Goal: Transaction & Acquisition: Purchase product/service

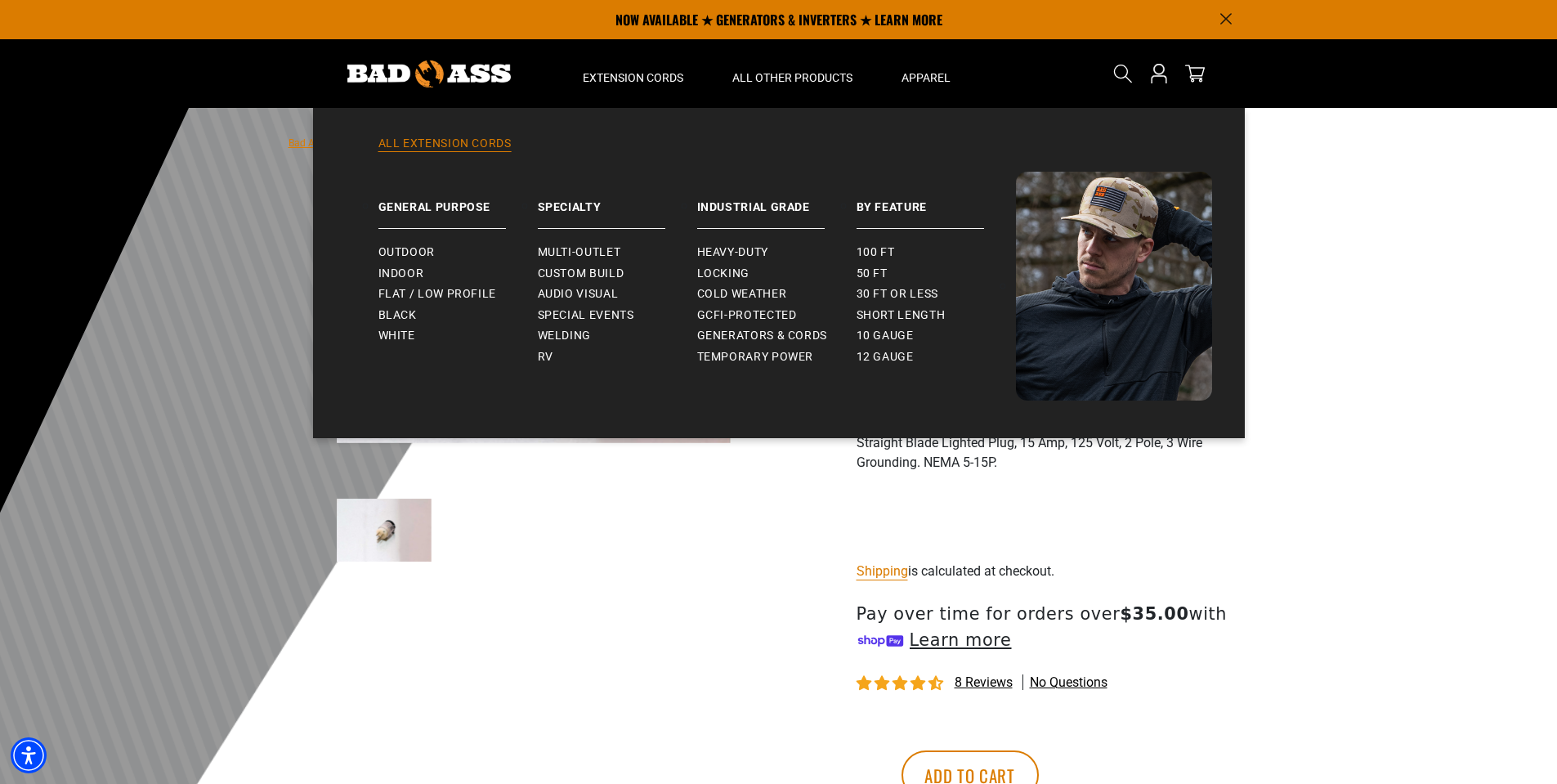
click at [457, 139] on link "All Extension Cords" at bounding box center [778, 153] width 867 height 36
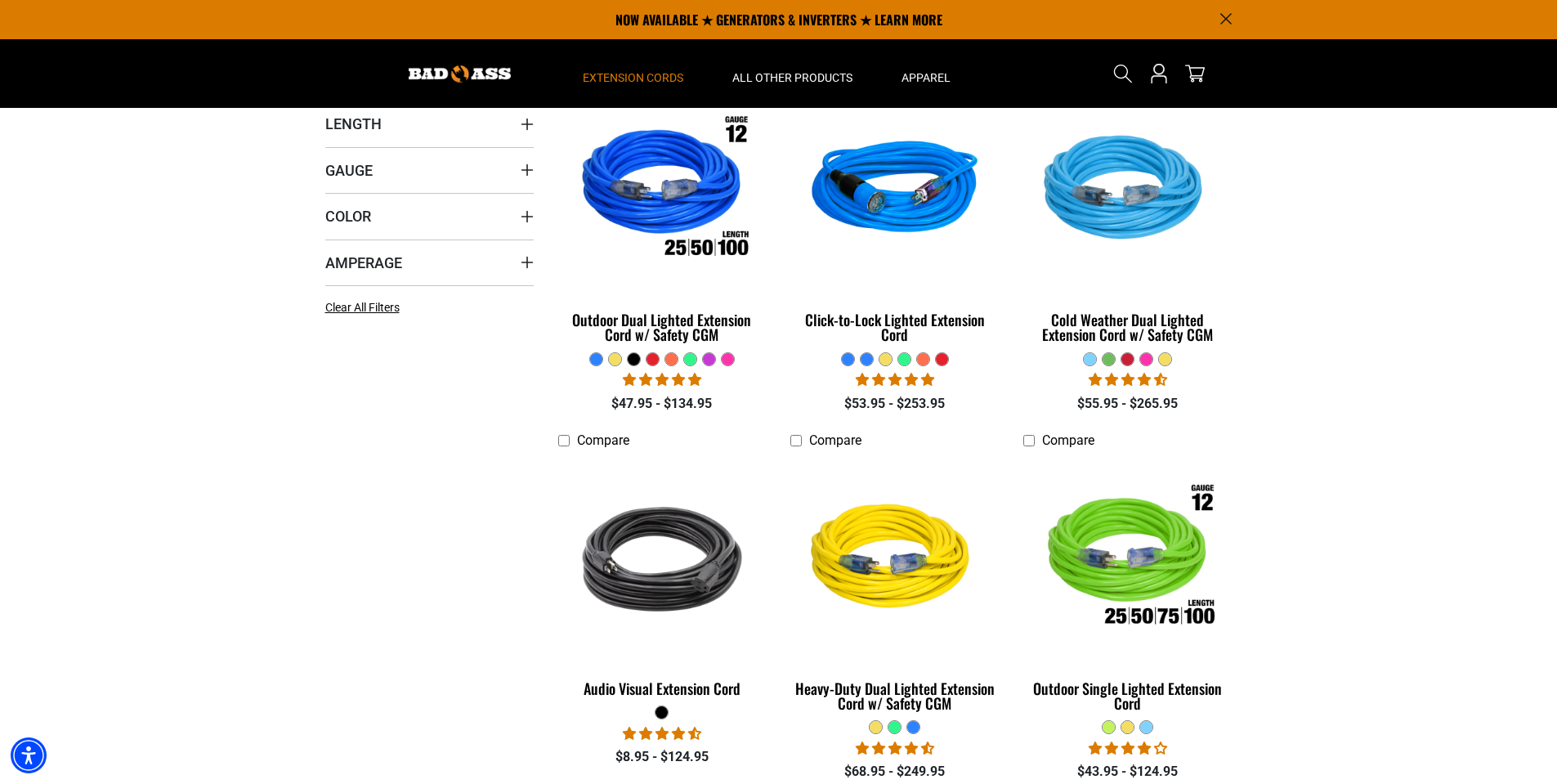
scroll to position [327, 0]
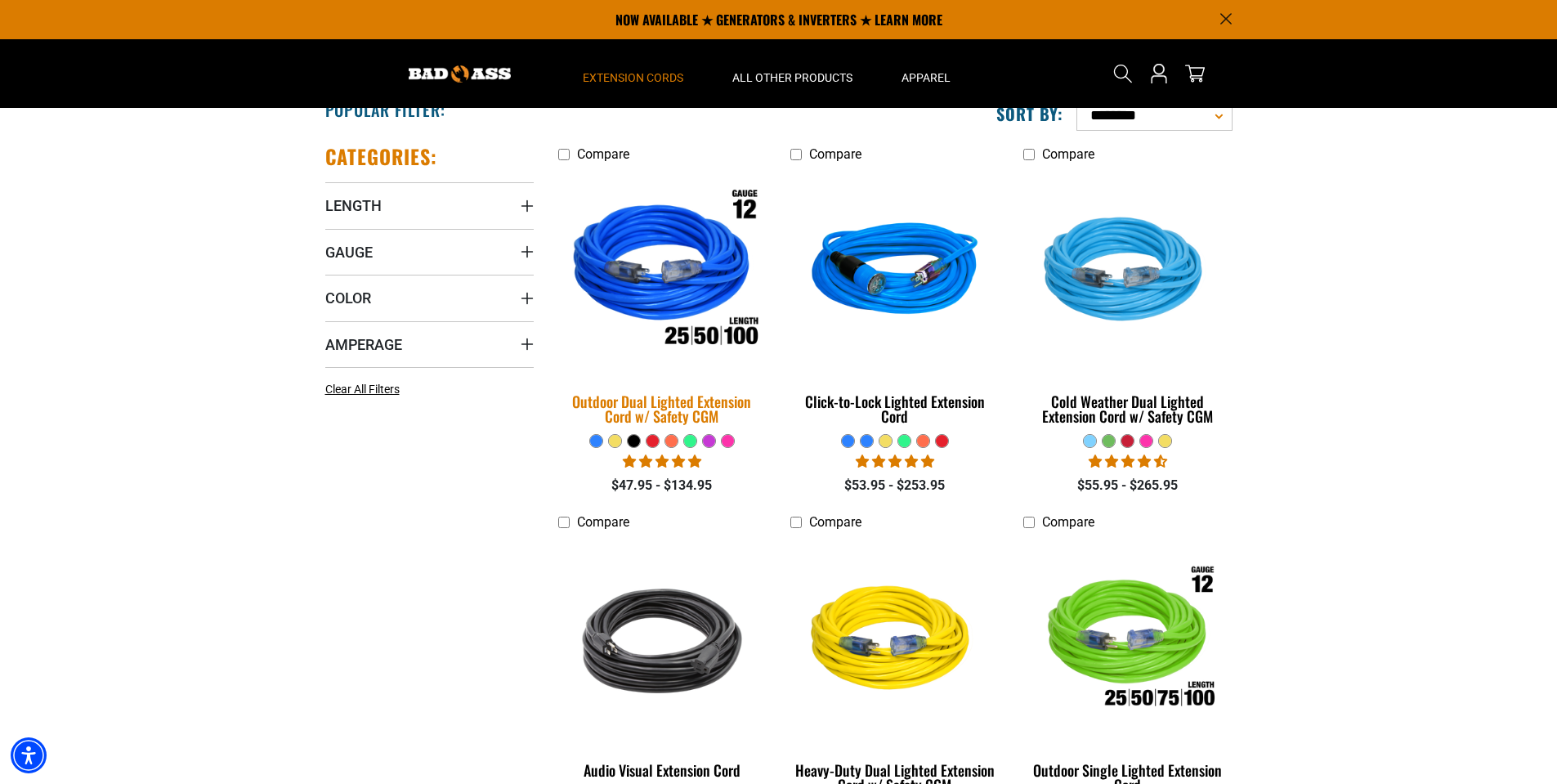
click at [650, 298] on img at bounding box center [662, 273] width 229 height 210
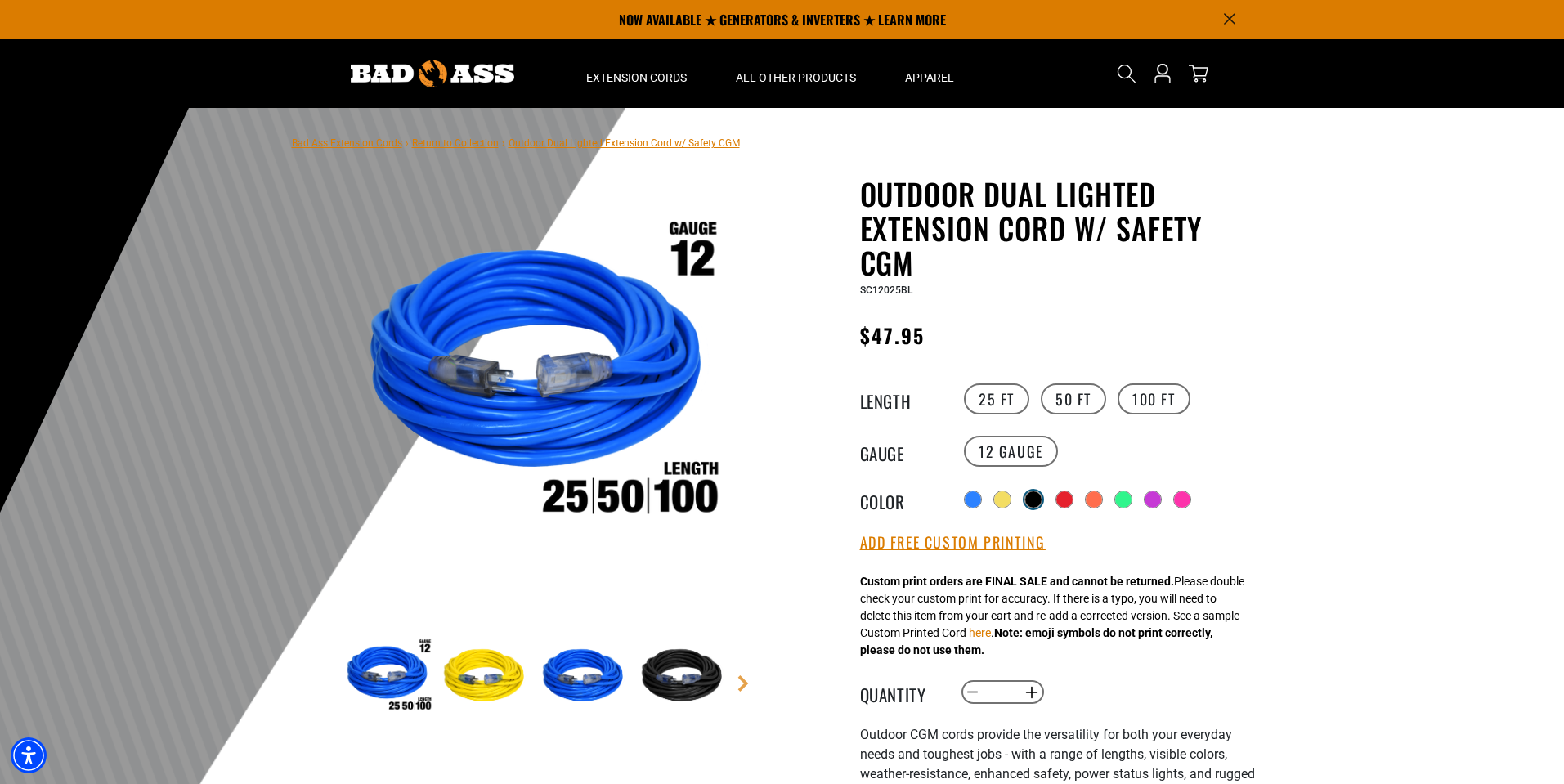
click at [1042, 498] on div at bounding box center [1033, 499] width 17 height 16
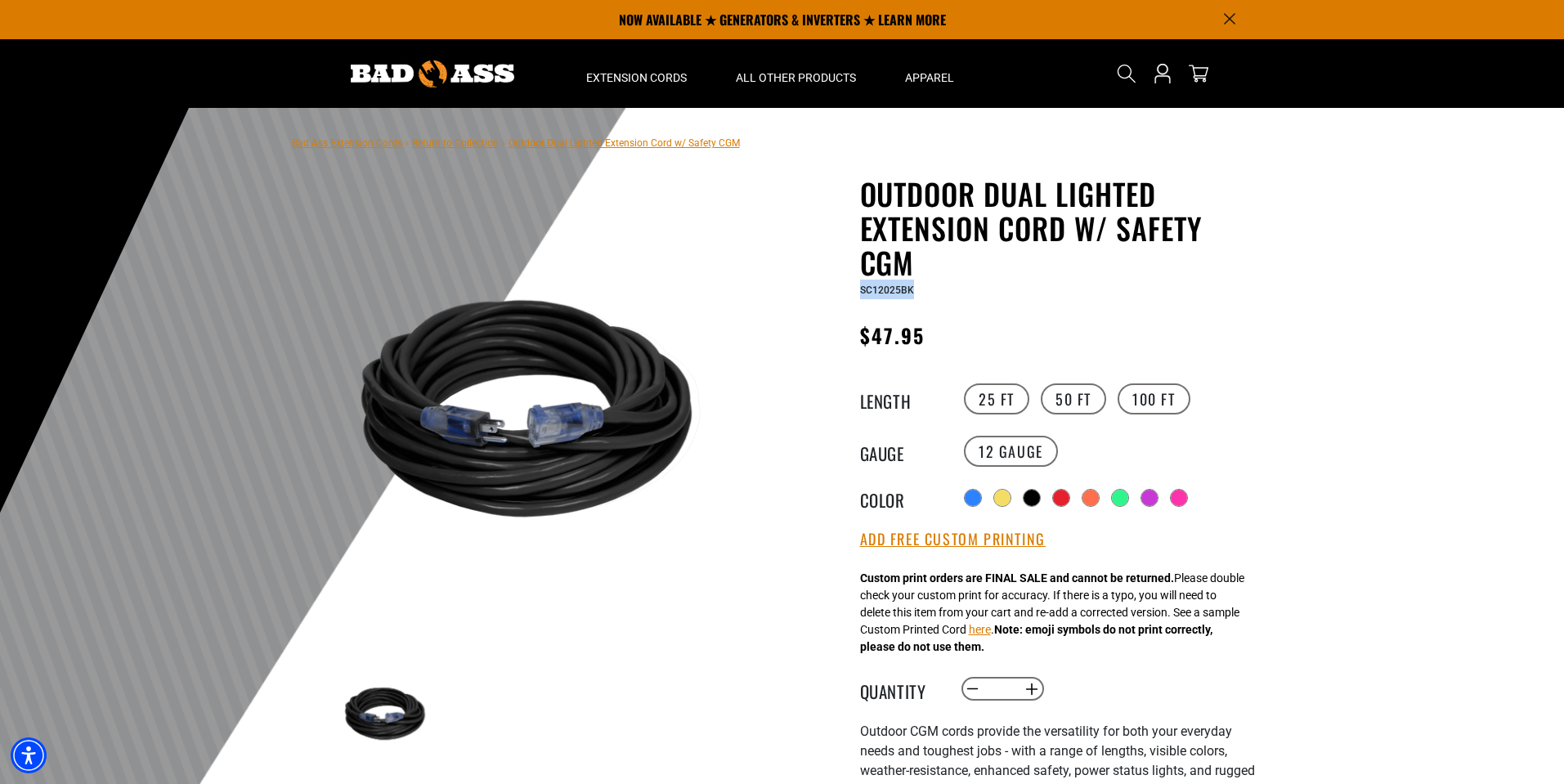
drag, startPoint x: 912, startPoint y: 290, endPoint x: 861, endPoint y: 292, distance: 51.0
click at [861, 292] on span "SC12025BK" at bounding box center [887, 290] width 54 height 12
copy span "SC12025BK"
click at [1080, 401] on label "50 FT" at bounding box center [1073, 399] width 65 height 31
